Goal: Find specific page/section: Find specific page/section

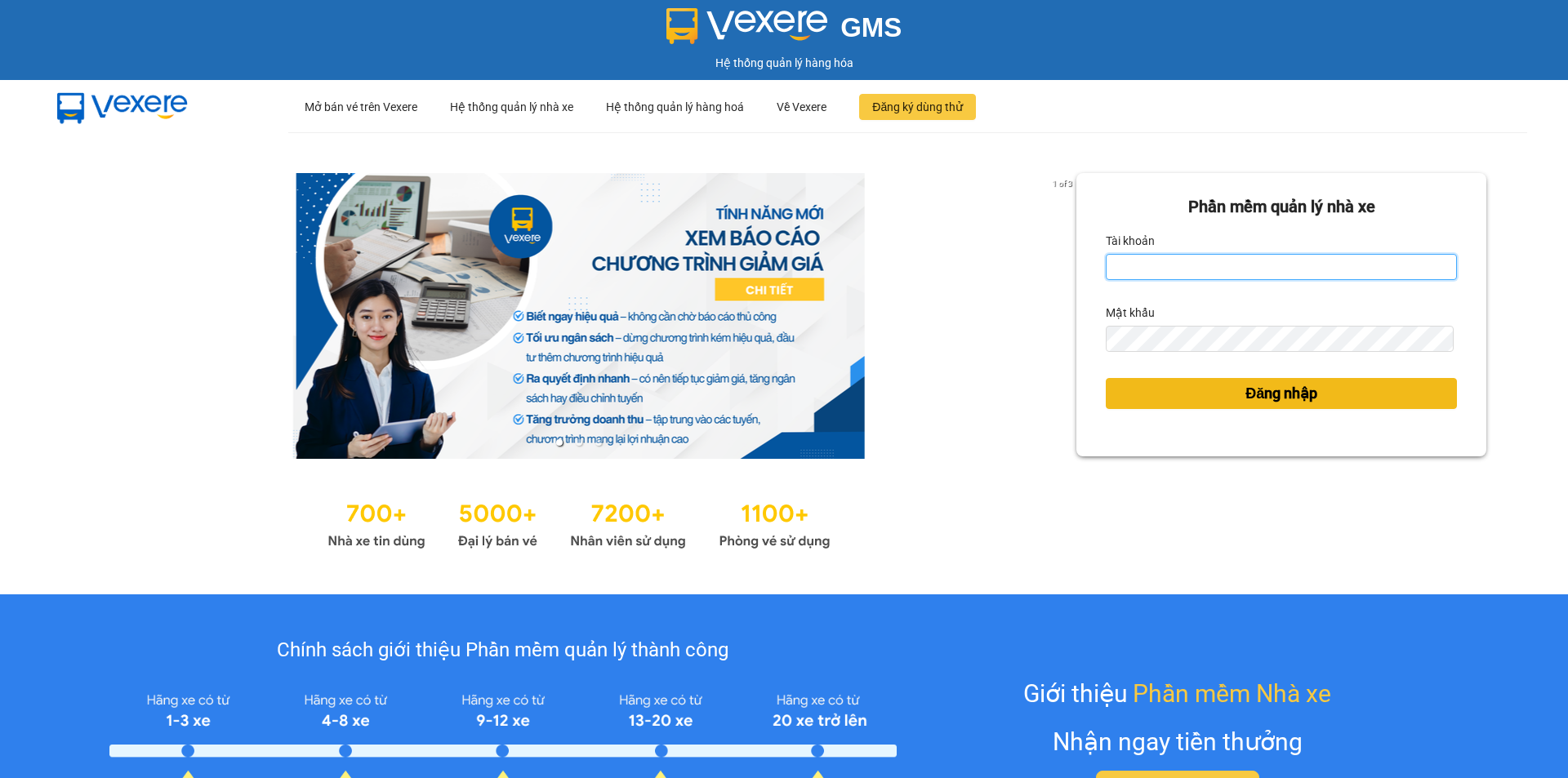
type input "camloan.cuctunglimo"
click at [1212, 400] on button "Đăng nhập" at bounding box center [1281, 394] width 351 height 31
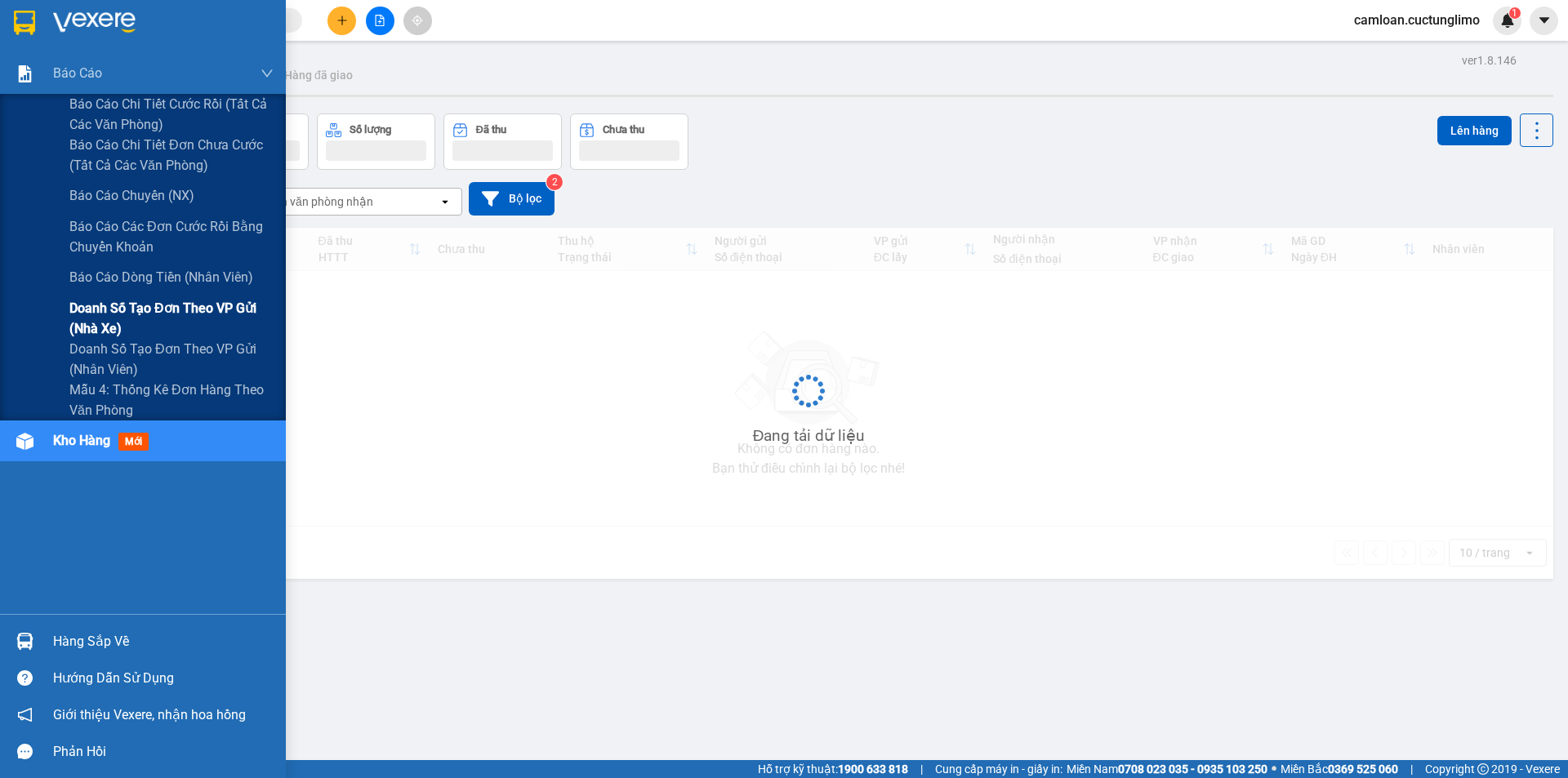
click at [106, 300] on span "Doanh số tạo đơn theo VP gửi (nhà xe)" at bounding box center [171, 318] width 204 height 41
